Goal: Task Accomplishment & Management: Manage account settings

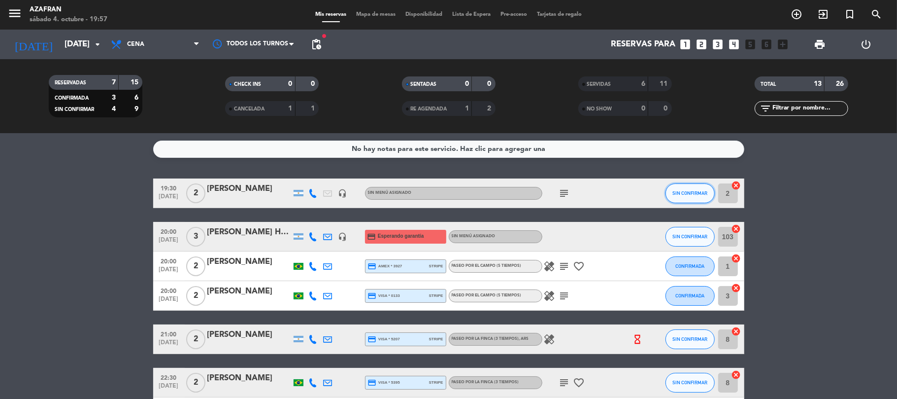
click at [703, 195] on span "SIN CONFIRMAR" at bounding box center [690, 192] width 35 height 5
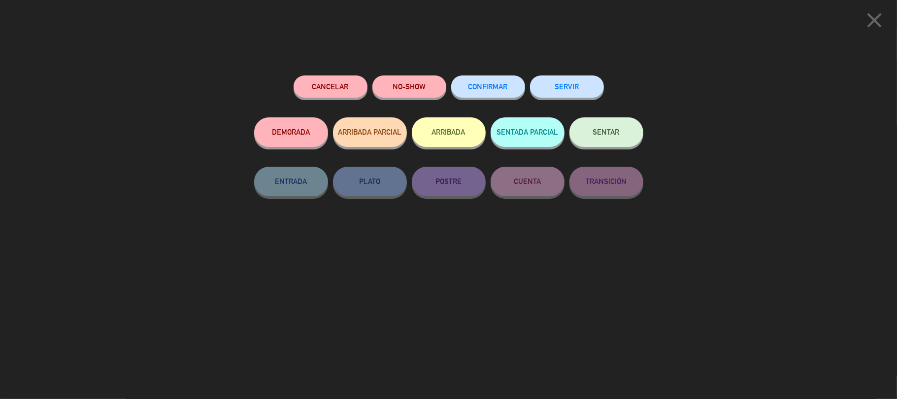
click at [583, 85] on button "SERVIR" at bounding box center [567, 86] width 74 height 22
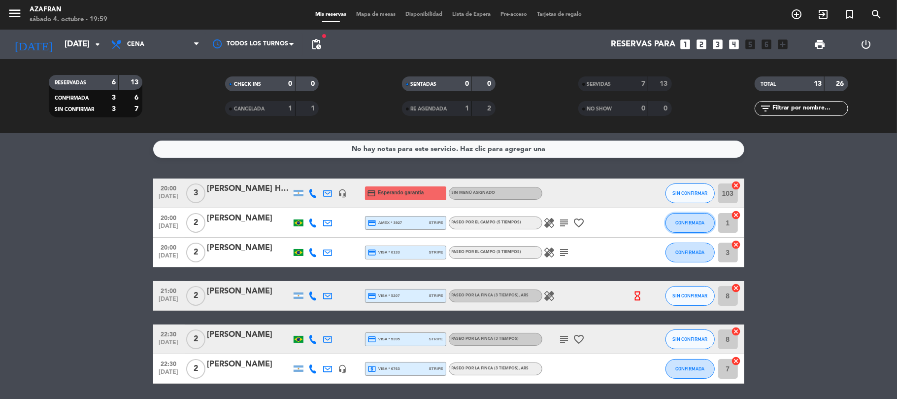
click at [671, 225] on button "CONFIRMADA" at bounding box center [690, 223] width 49 height 20
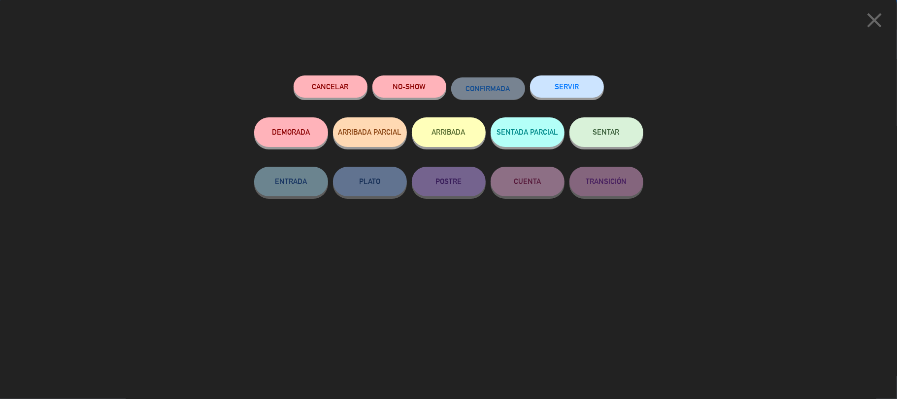
click at [576, 73] on div "Cancelar NO-SHOW CONFIRMADA SERVIR DEMORADA ARRIBADA PARCIAL ARRIBADA SENTADA P…" at bounding box center [448, 233] width 403 height 330
click at [566, 81] on button "SERVIR" at bounding box center [567, 86] width 74 height 22
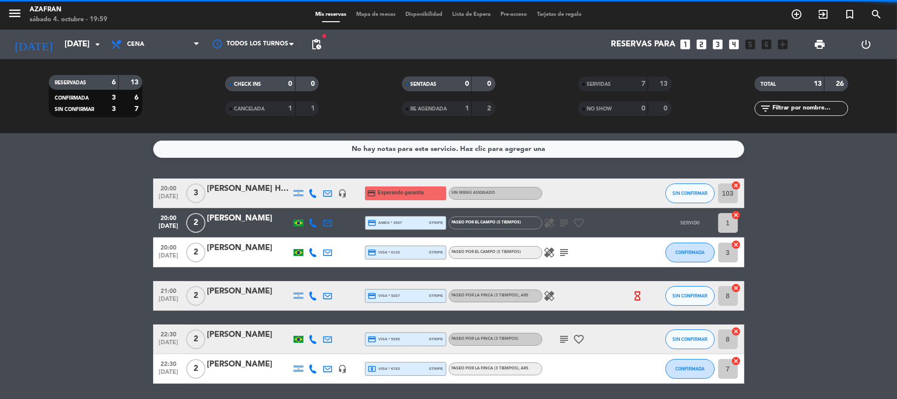
click at [57, 221] on bookings-row "20:00 [DATE] 3 [PERSON_NAME] Horario [PERSON_NAME] headset_mic credit_card Espe…" at bounding box center [448, 280] width 897 height 205
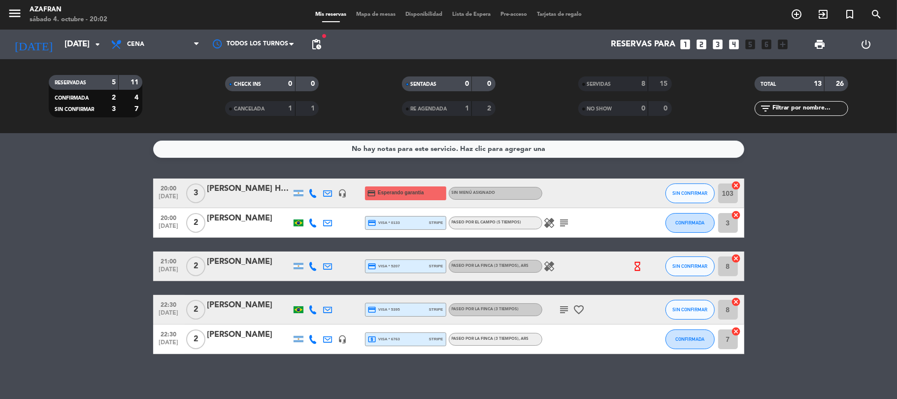
click at [91, 253] on bookings-row "20:00 [DATE] 3 [PERSON_NAME] Horario [PERSON_NAME] headset_mic credit_card Espe…" at bounding box center [448, 265] width 897 height 175
click at [553, 220] on icon "healing" at bounding box center [550, 223] width 12 height 12
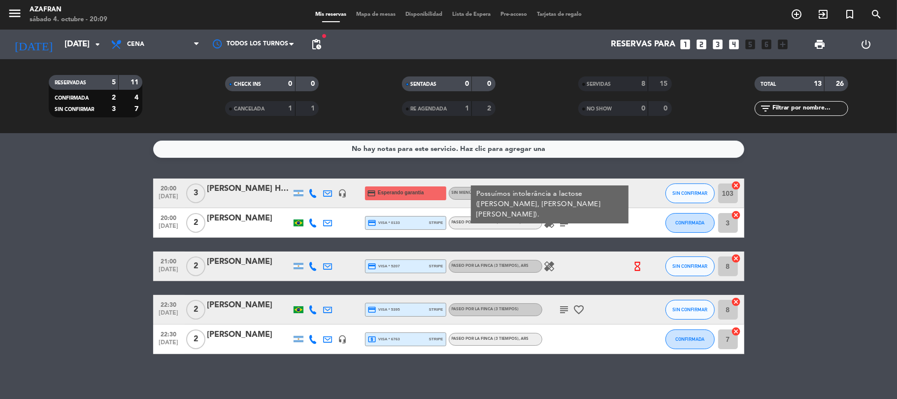
click at [561, 220] on icon "subject" at bounding box center [565, 223] width 12 height 12
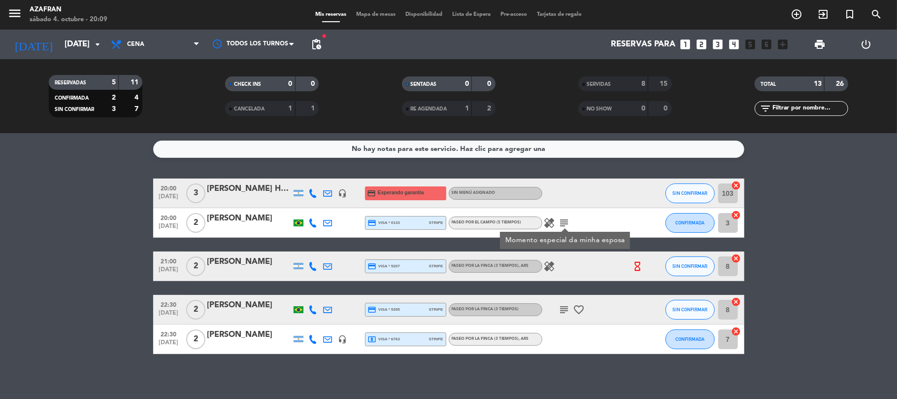
click at [554, 220] on icon "healing" at bounding box center [550, 223] width 12 height 12
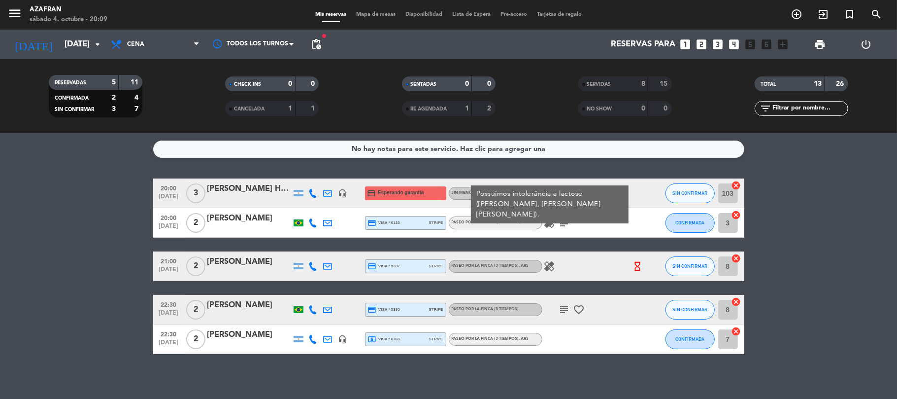
click at [565, 221] on icon "subject" at bounding box center [565, 223] width 12 height 12
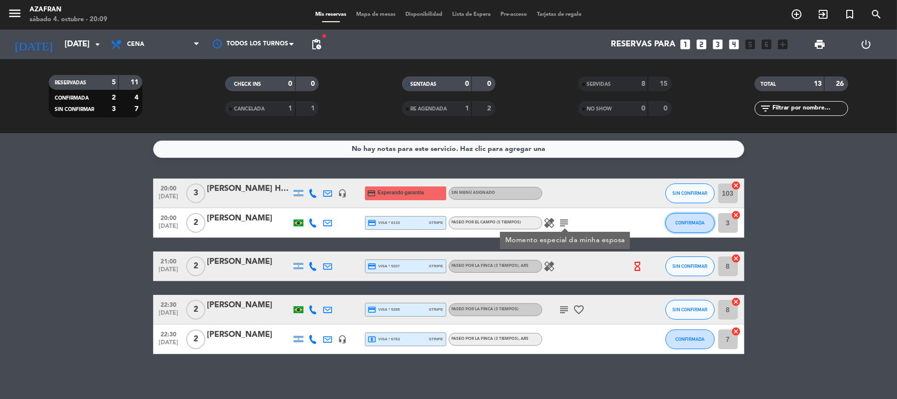
click at [694, 228] on button "CONFIRMADA" at bounding box center [690, 223] width 49 height 20
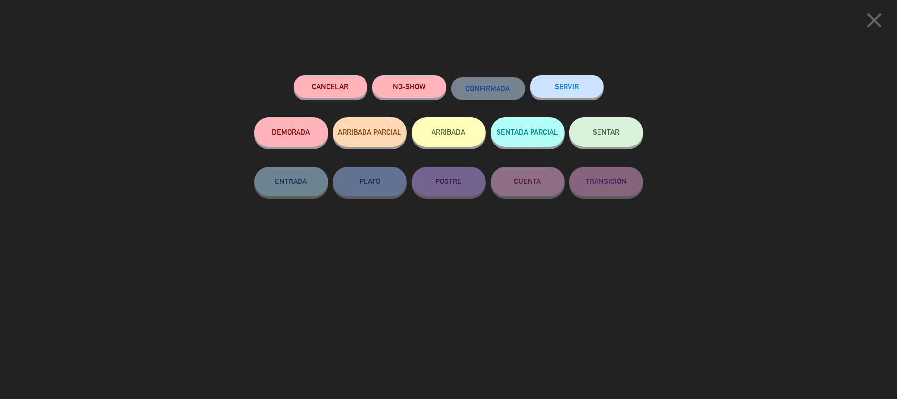
click at [577, 83] on button "SERVIR" at bounding box center [567, 86] width 74 height 22
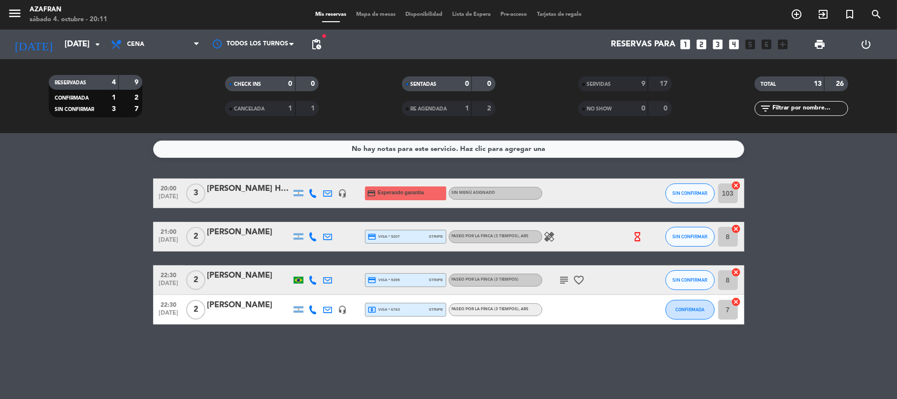
click at [312, 190] on icon at bounding box center [313, 193] width 9 height 9
click at [301, 173] on span "Copiar" at bounding box center [304, 176] width 21 height 10
click at [154, 276] on div "22:30 [DATE]" at bounding box center [169, 279] width 32 height 29
click at [314, 191] on icon at bounding box center [313, 193] width 9 height 9
click at [306, 174] on span "Copiar" at bounding box center [304, 176] width 21 height 10
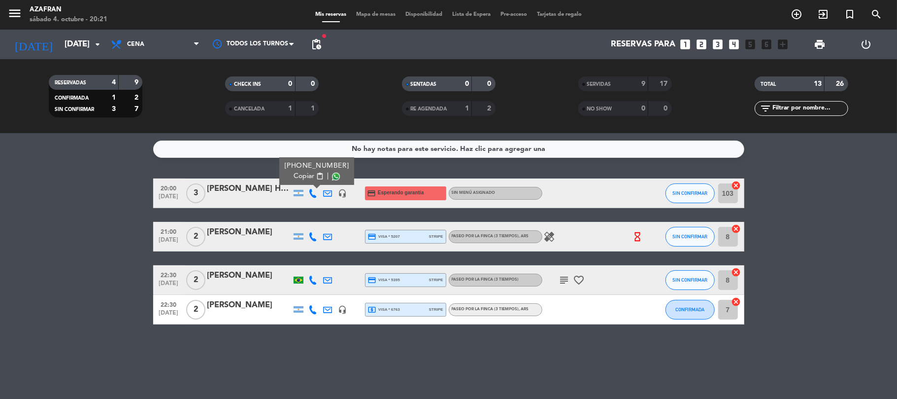
click at [313, 283] on icon at bounding box center [313, 279] width 9 height 9
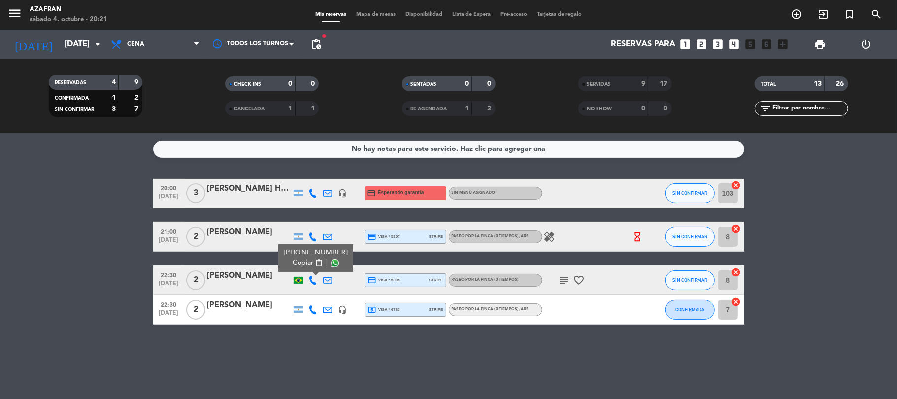
click at [306, 260] on span "Copiar" at bounding box center [303, 263] width 21 height 10
click at [568, 284] on icon "subject" at bounding box center [565, 280] width 12 height 12
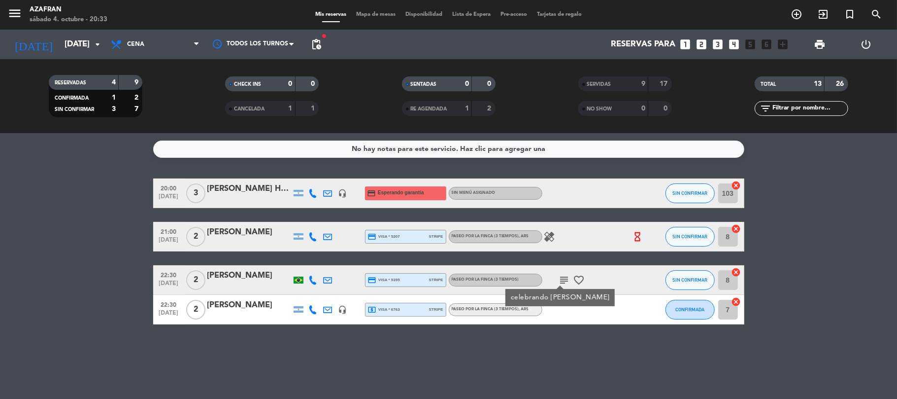
click at [91, 207] on bookings-row "20:00 [DATE] 3 [PERSON_NAME] Horario [PERSON_NAME] headset_mic credit_card Espe…" at bounding box center [448, 251] width 897 height 146
click at [694, 194] on span "SIN CONFIRMAR" at bounding box center [690, 192] width 35 height 5
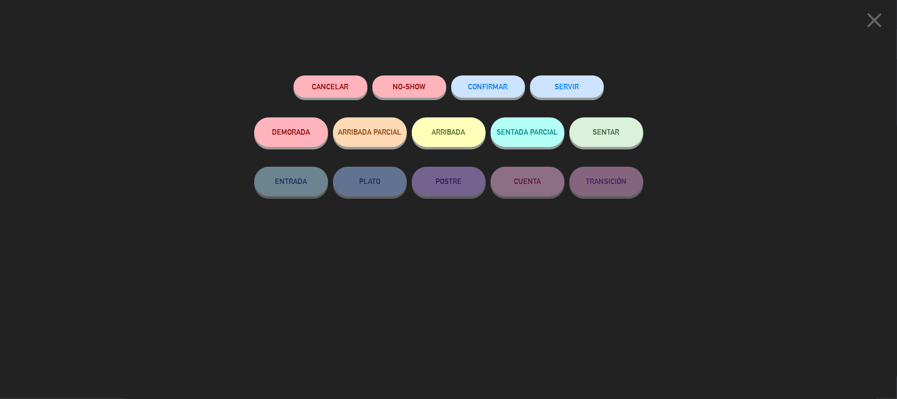
click at [344, 83] on button "Cancelar" at bounding box center [331, 86] width 74 height 22
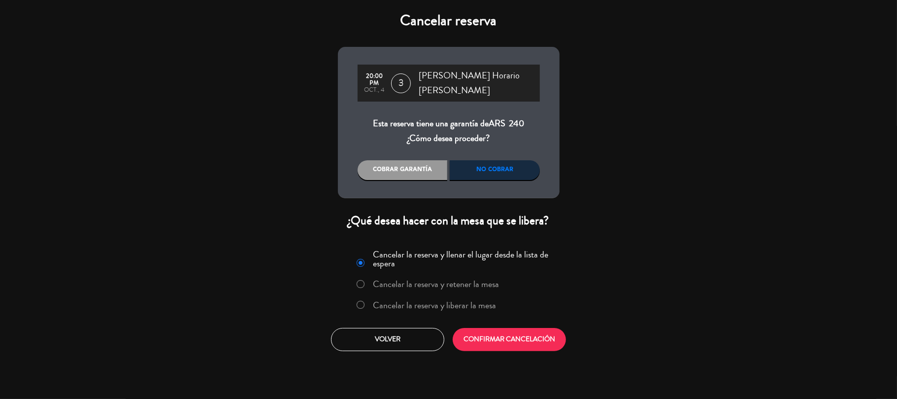
click at [420, 161] on div "Cobrar garantía" at bounding box center [403, 170] width 90 height 20
click at [477, 165] on div "No cobrar" at bounding box center [495, 170] width 90 height 20
click at [421, 301] on label "Cancelar la reserva y liberar la mesa" at bounding box center [434, 305] width 123 height 9
click at [474, 333] on button "CONFIRMAR CANCELACIÓN" at bounding box center [509, 339] width 113 height 23
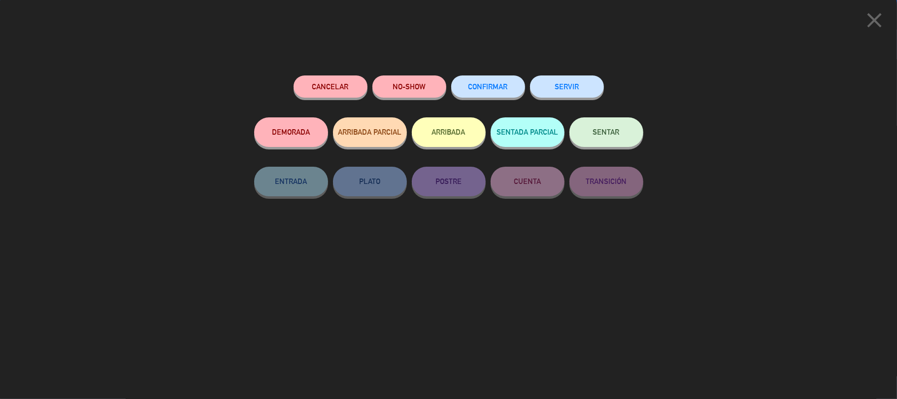
click at [272, 281] on div "Cancelar reserva 20:00 PM oct., 4 3 [PERSON_NAME] Horario [PERSON_NAME] Esta re…" at bounding box center [448, 199] width 897 height 399
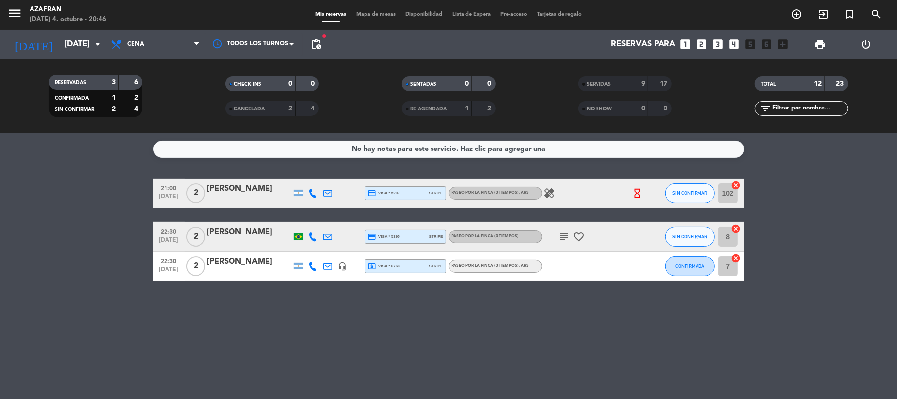
click at [266, 101] on div "CANCELADA 2 4" at bounding box center [272, 108] width 94 height 15
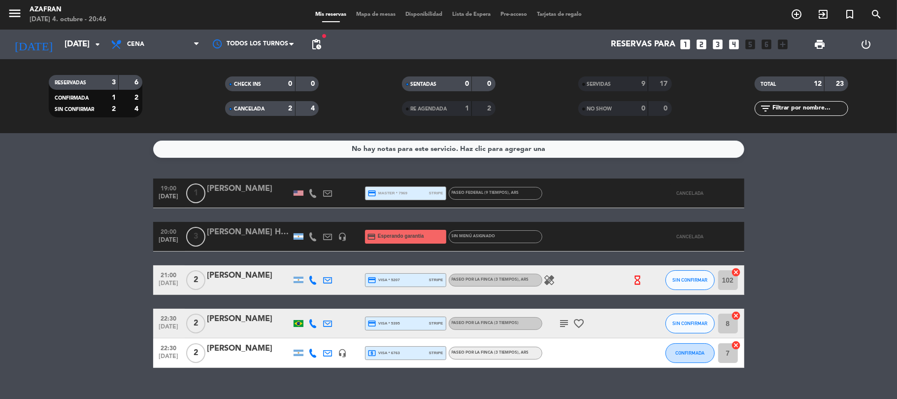
click at [270, 233] on div "[PERSON_NAME] Horario [PERSON_NAME]" at bounding box center [249, 232] width 84 height 13
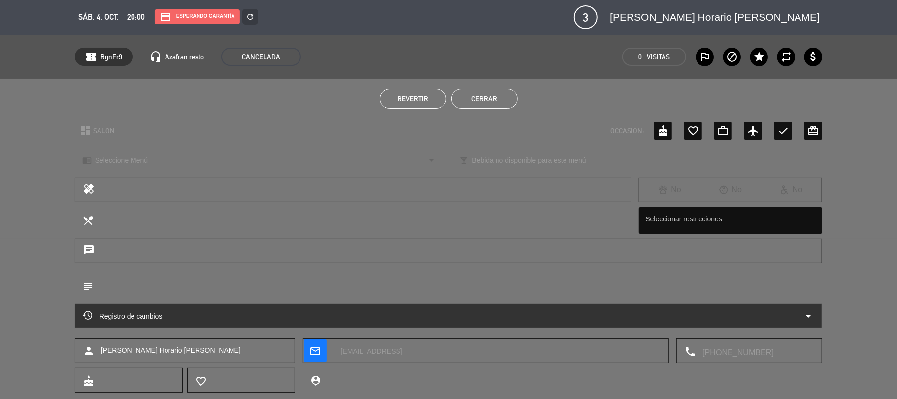
click at [420, 96] on span "Revertir" at bounding box center [413, 99] width 31 height 8
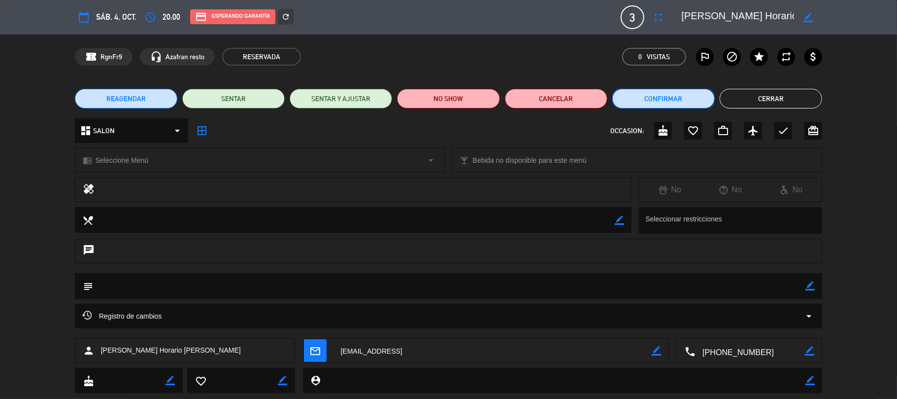
click at [665, 105] on button "Confirmar" at bounding box center [663, 99] width 102 height 20
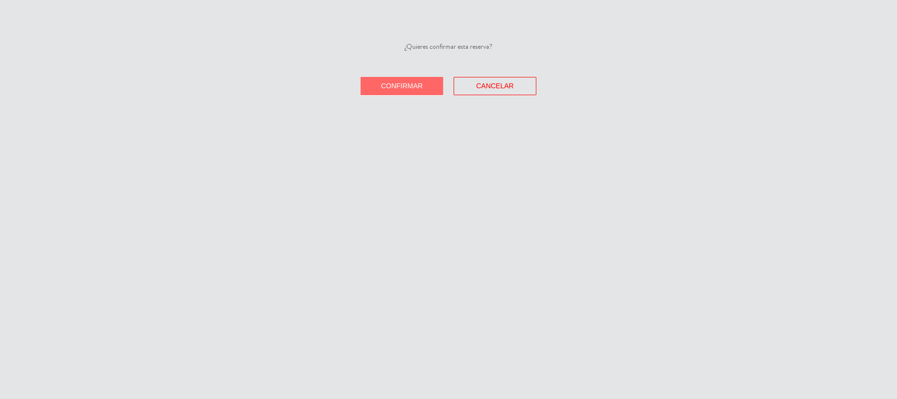
click at [395, 86] on span "Confirmar" at bounding box center [402, 86] width 42 height 8
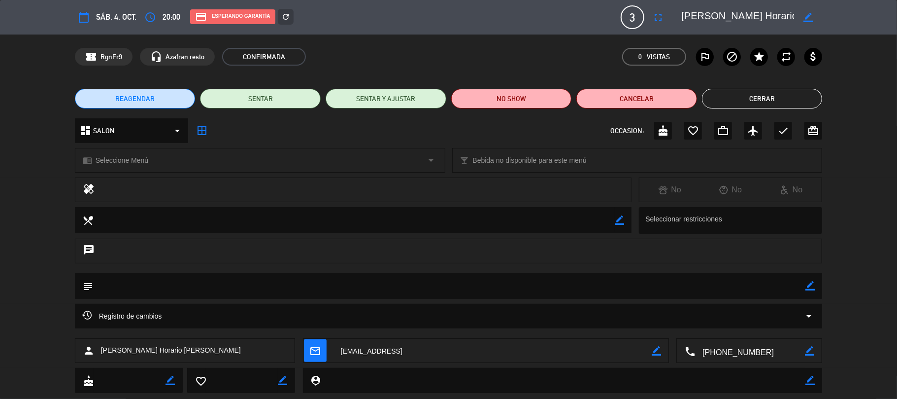
click at [751, 93] on button "Cerrar" at bounding box center [762, 99] width 121 height 20
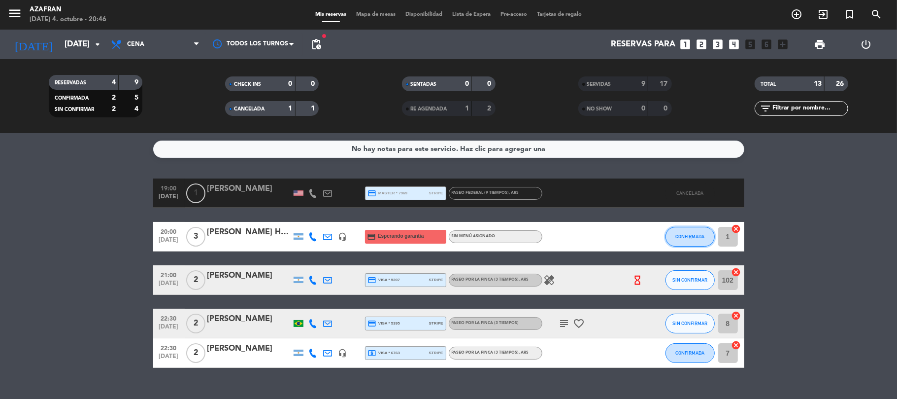
click at [708, 238] on button "CONFIRMADA" at bounding box center [690, 237] width 49 height 20
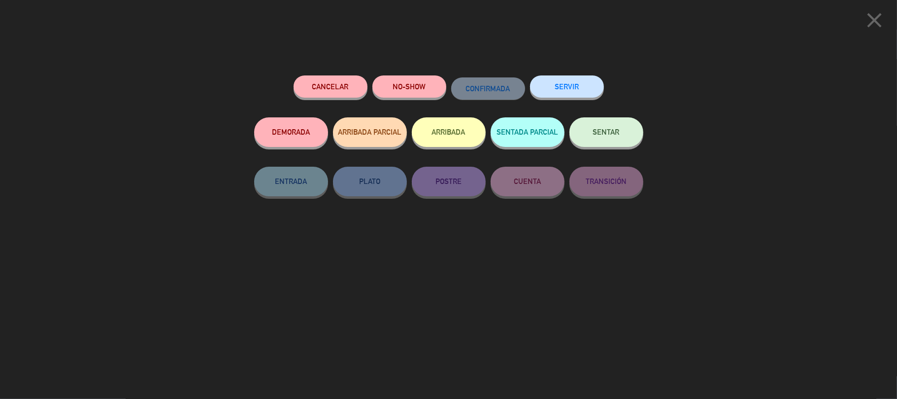
click at [561, 87] on button "SERVIR" at bounding box center [567, 86] width 74 height 22
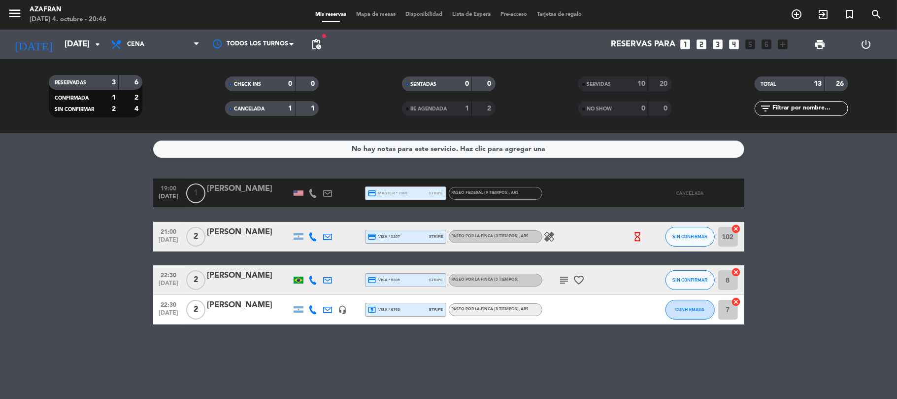
click at [103, 267] on bookings-row "19:00 [DATE] 1 [PERSON_NAME] credit_card master * 7969 stripe Paseo Federal (9 …" at bounding box center [448, 251] width 897 height 146
click at [72, 219] on bookings-row "19:00 [DATE] 1 [PERSON_NAME] credit_card master * 7969 stripe Paseo Federal (9 …" at bounding box center [448, 251] width 897 height 146
click at [95, 261] on bookings-row "19:00 [DATE] 1 [PERSON_NAME] credit_card master * 7969 stripe Paseo Federal (9 …" at bounding box center [448, 251] width 897 height 146
click at [270, 103] on div "CANCELADA" at bounding box center [250, 108] width 45 height 11
